Goal: Transaction & Acquisition: Purchase product/service

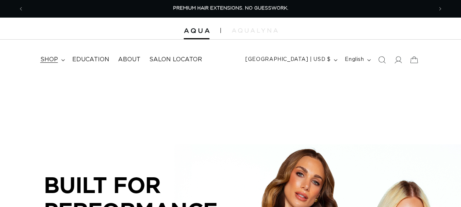
drag, startPoint x: 0, startPoint y: 0, endPoint x: 62, endPoint y: 56, distance: 83.2
click at [62, 56] on summary "shop" at bounding box center [52, 59] width 32 height 16
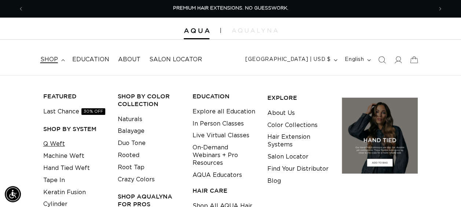
click at [53, 145] on link "Q Weft" at bounding box center [54, 144] width 22 height 12
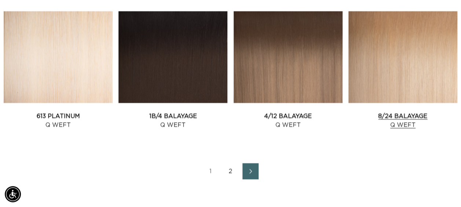
scroll to position [0, 817]
click at [384, 112] on link "8/24 Balayage Q Weft" at bounding box center [402, 121] width 109 height 18
click at [229, 167] on link "2" at bounding box center [230, 171] width 16 height 16
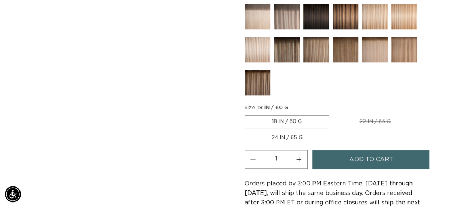
scroll to position [0, 408]
click at [300, 154] on button "Increase quantity for 8/24 Balayage - Q Weft" at bounding box center [299, 159] width 16 height 19
type input "2"
click at [382, 152] on span "Add to cart" at bounding box center [371, 159] width 44 height 19
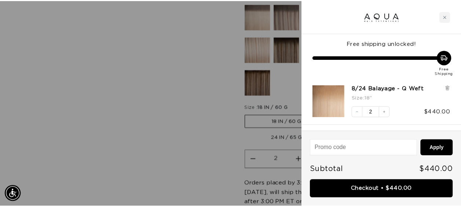
scroll to position [0, 0]
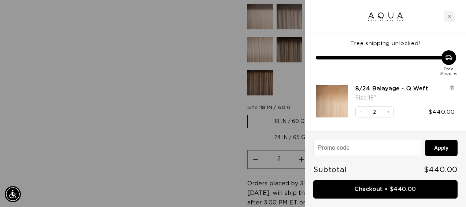
click at [174, 123] on div at bounding box center [233, 103] width 466 height 207
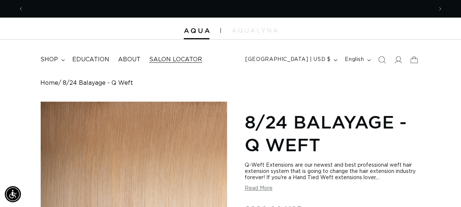
scroll to position [0, 408]
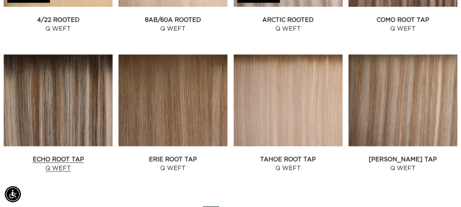
scroll to position [0, 817]
click at [77, 155] on link "Echo Root Tap Q Weft" at bounding box center [58, 164] width 109 height 18
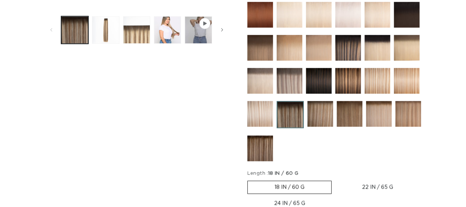
scroll to position [389, 0]
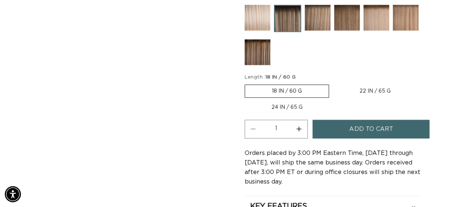
click at [333, 127] on button "Add to cart" at bounding box center [370, 128] width 117 height 19
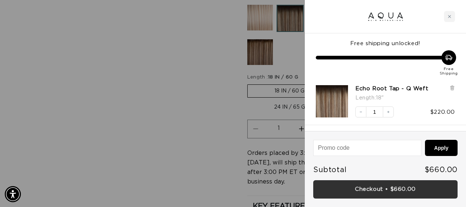
scroll to position [0, 414]
click at [393, 187] on link "Checkout • $660.00" at bounding box center [385, 189] width 144 height 19
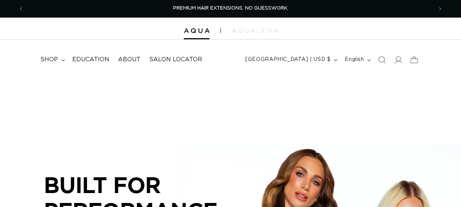
click at [398, 60] on icon at bounding box center [397, 59] width 7 height 7
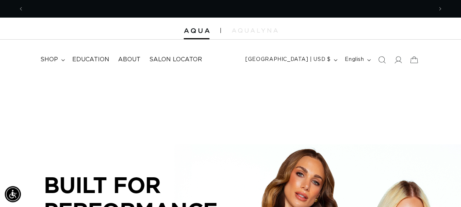
scroll to position [0, 408]
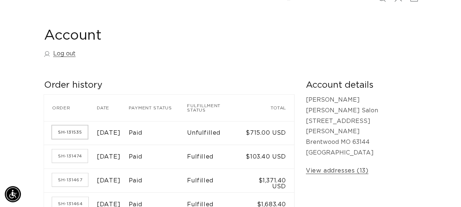
click at [73, 135] on link "SH-131535" at bounding box center [70, 131] width 36 height 13
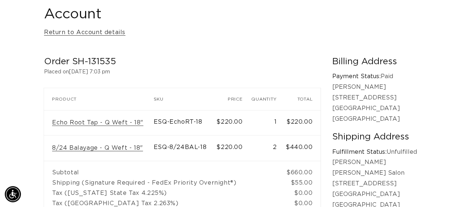
scroll to position [74, 0]
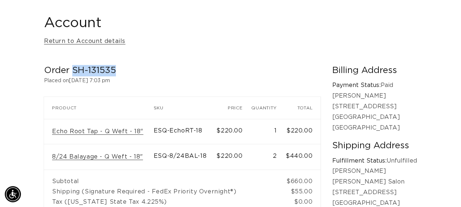
drag, startPoint x: 115, startPoint y: 70, endPoint x: 72, endPoint y: 67, distance: 43.0
click at [72, 67] on h2 "Order SH-131535" at bounding box center [182, 70] width 276 height 11
copy h2 "SH-131535"
